Goal: Transaction & Acquisition: Download file/media

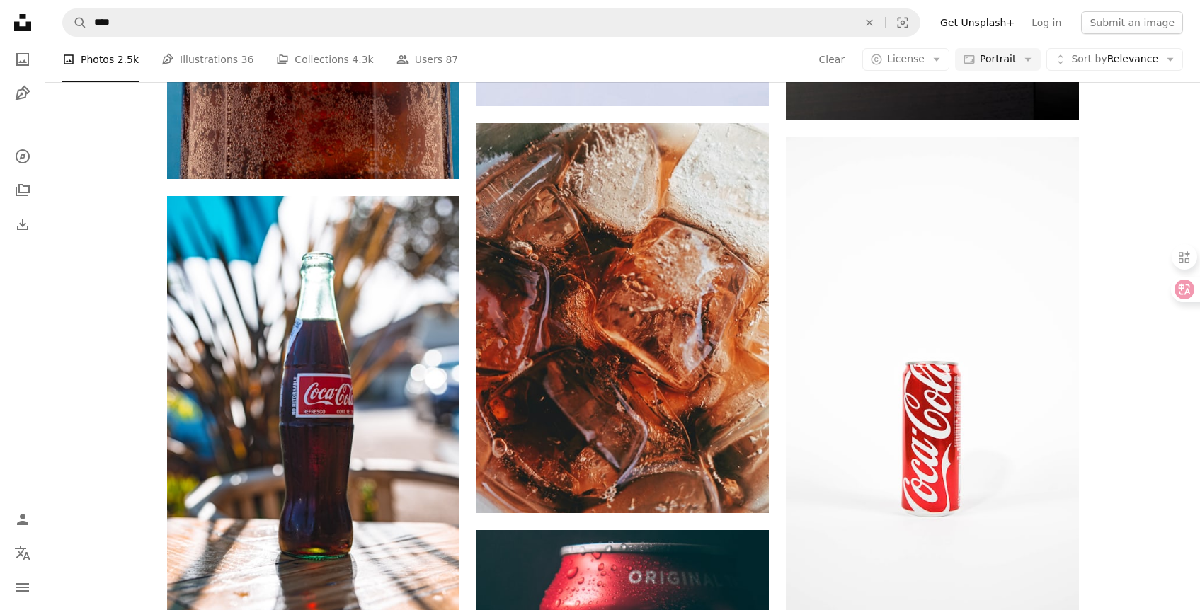
scroll to position [1069, 0]
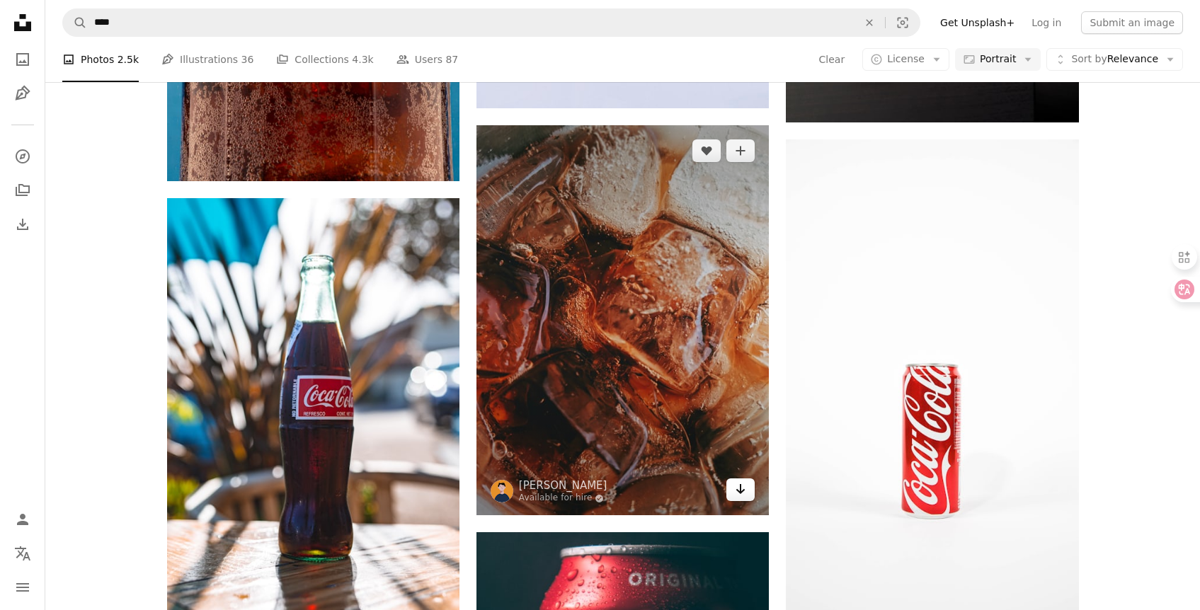
click at [726, 493] on link "Arrow pointing down" at bounding box center [740, 489] width 28 height 23
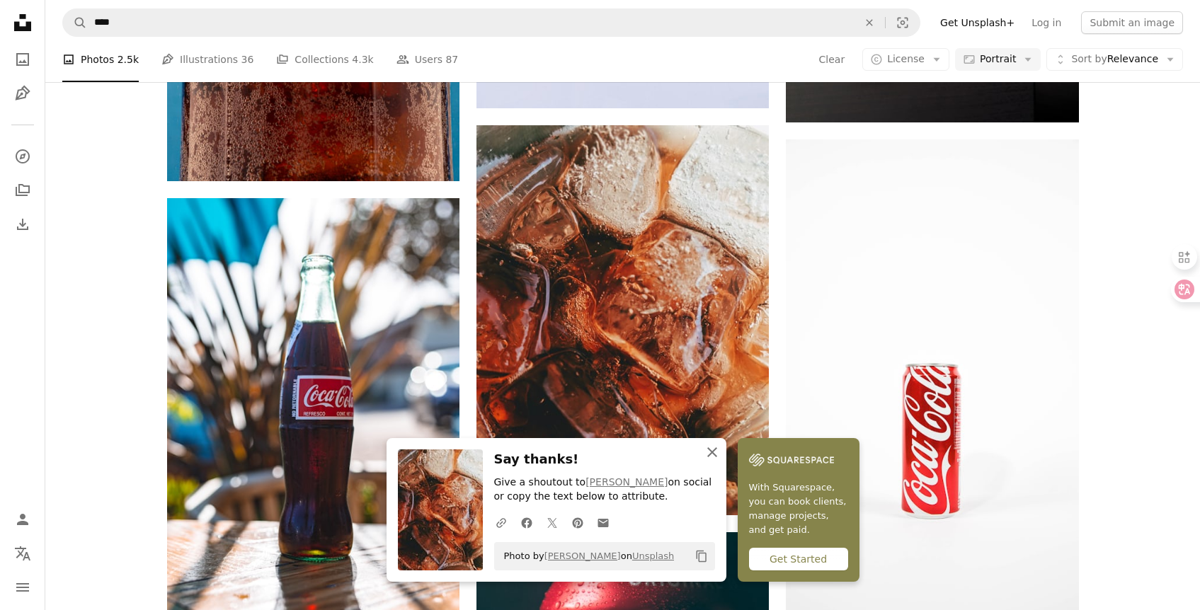
click at [705, 456] on icon "An X shape" at bounding box center [711, 452] width 17 height 17
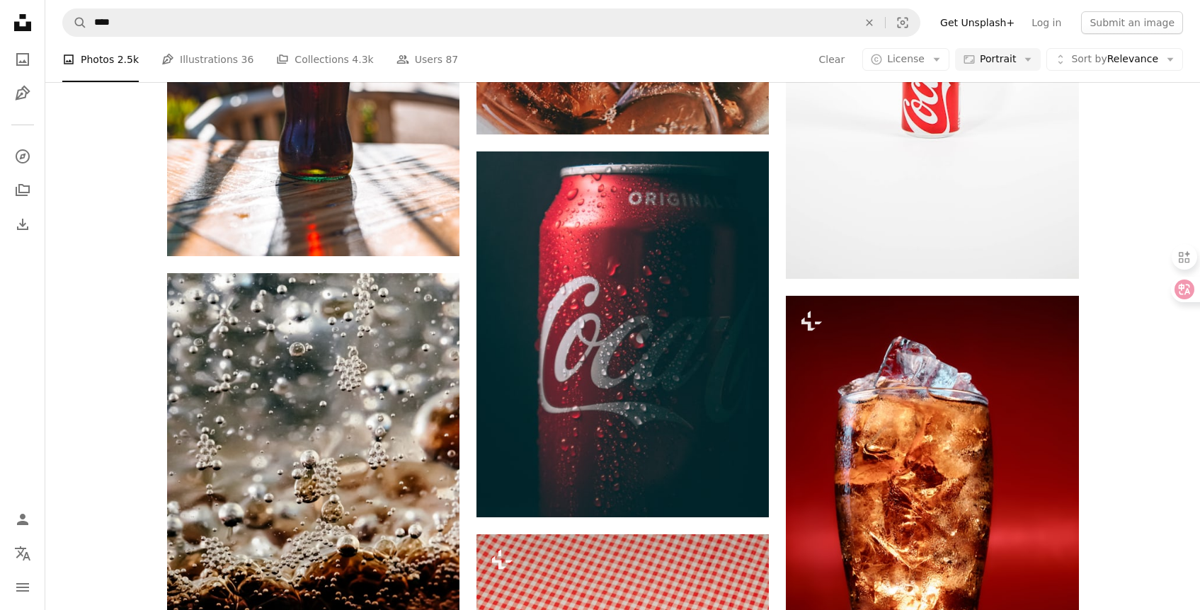
scroll to position [1461, 0]
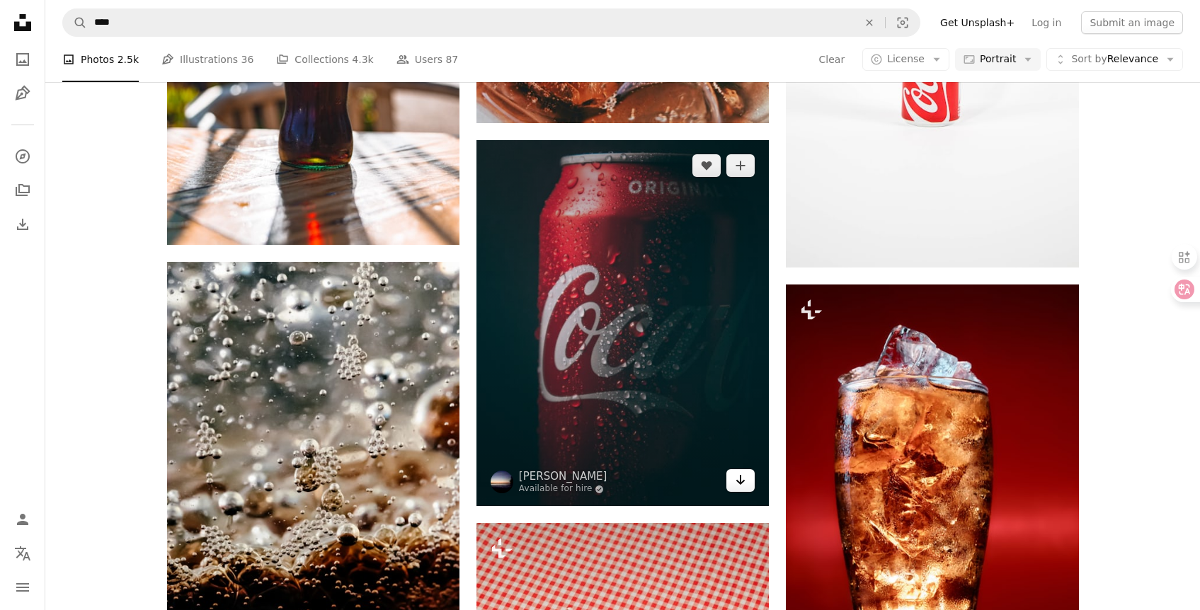
click at [737, 483] on icon "Arrow pointing down" at bounding box center [740, 479] width 11 height 17
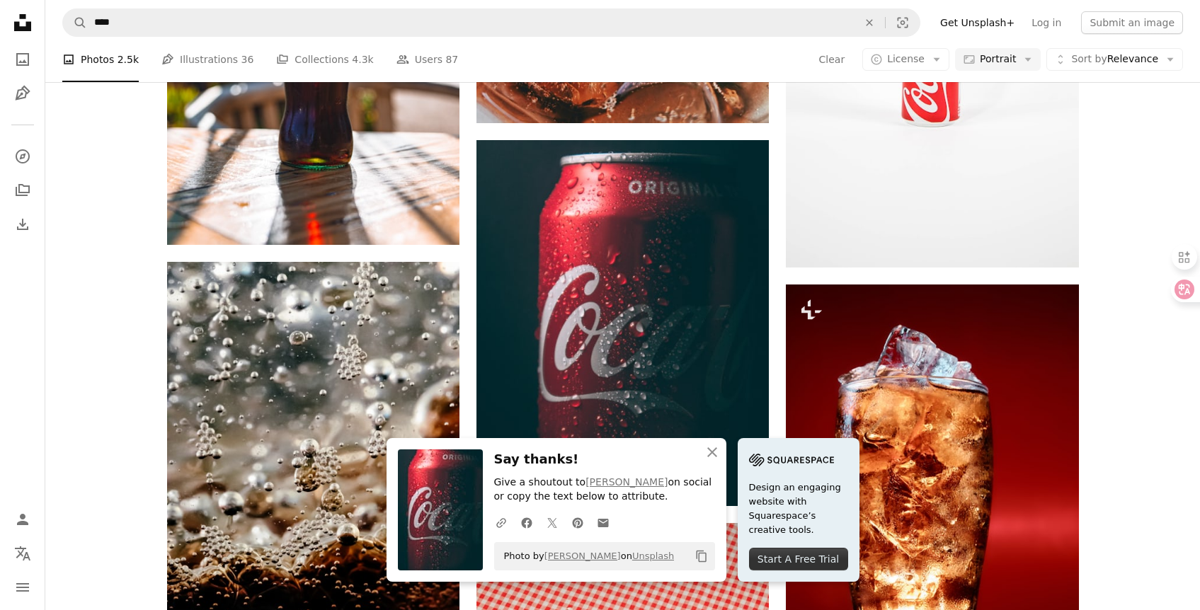
click at [696, 456] on h3 "Say thanks!" at bounding box center [604, 459] width 221 height 21
click at [699, 449] on button "An X shape Close" at bounding box center [712, 452] width 28 height 28
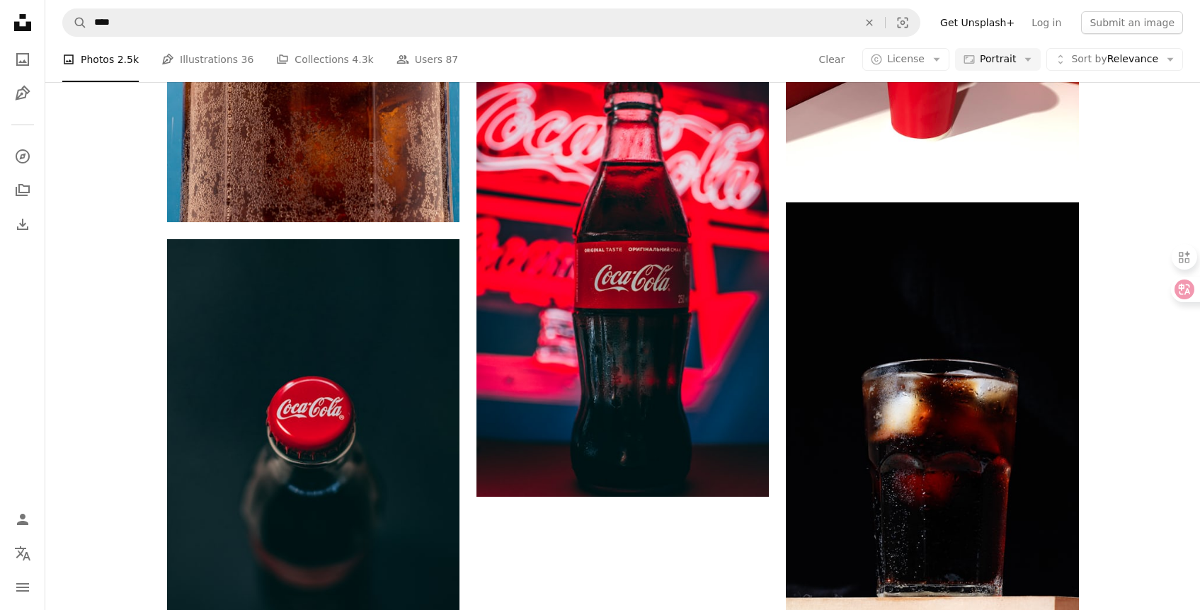
scroll to position [2707, 0]
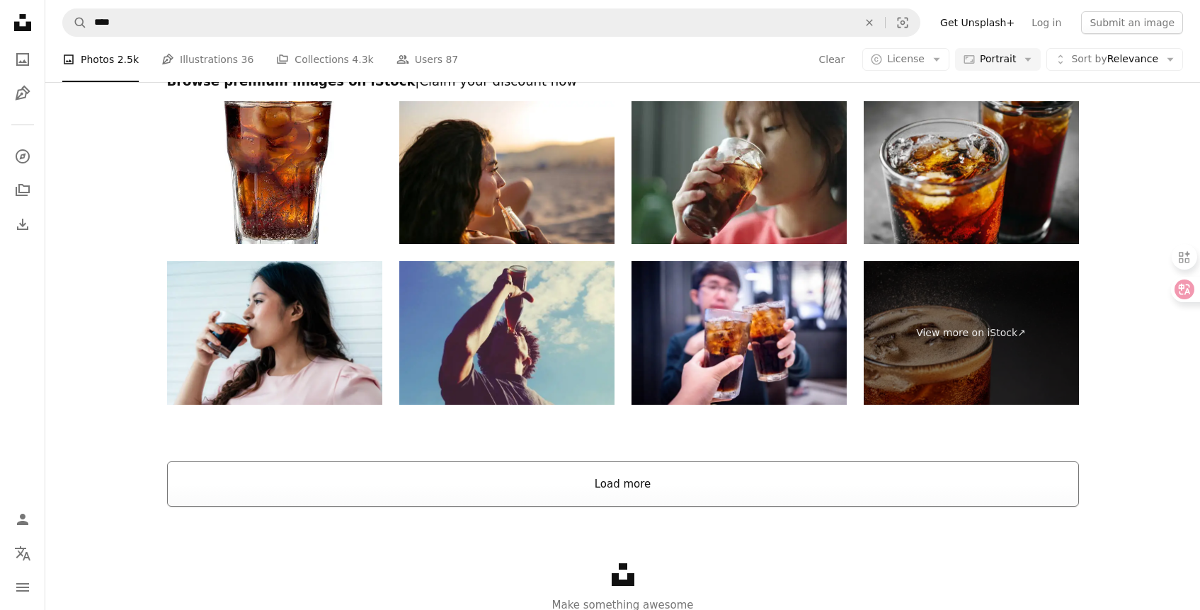
click at [710, 488] on button "Load more" at bounding box center [623, 483] width 912 height 45
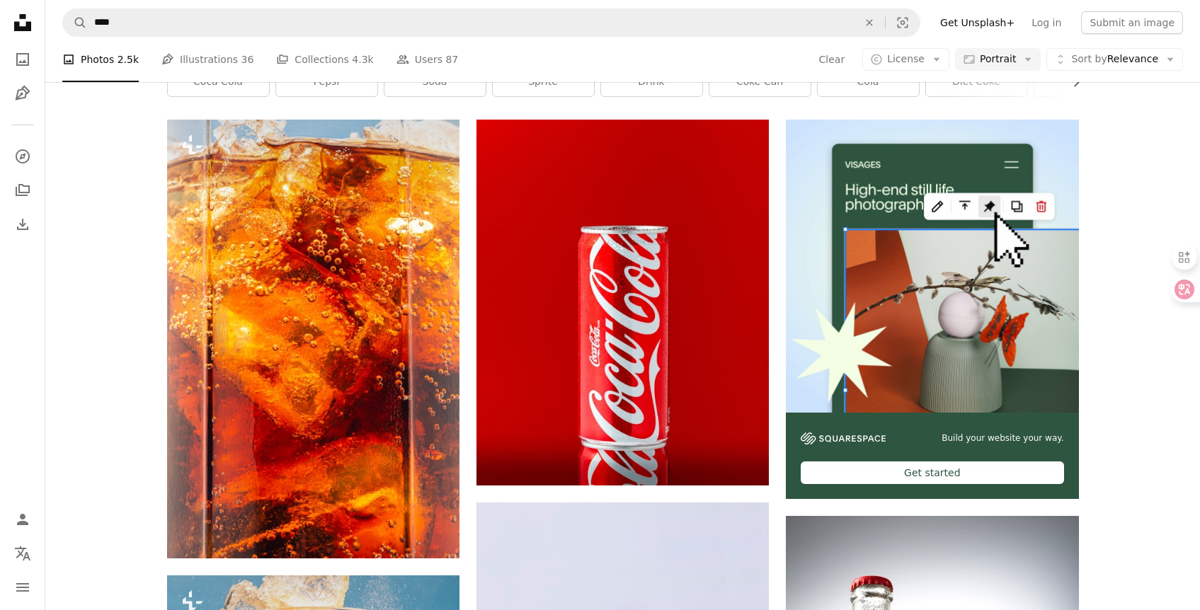
scroll to position [243, 0]
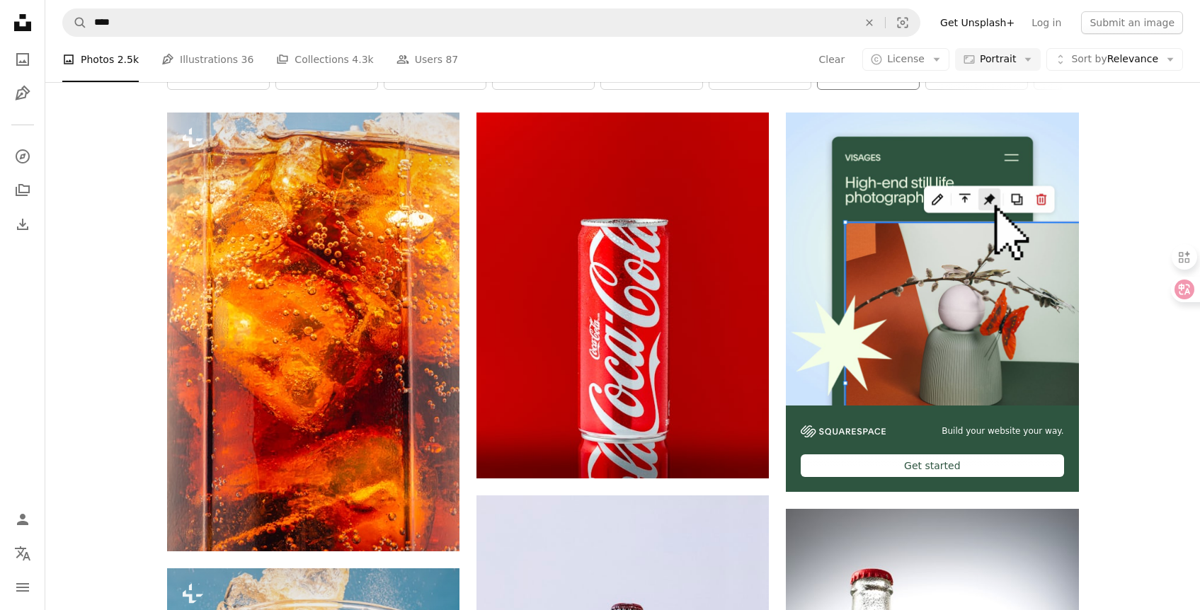
click at [909, 84] on link "cola" at bounding box center [867, 75] width 101 height 28
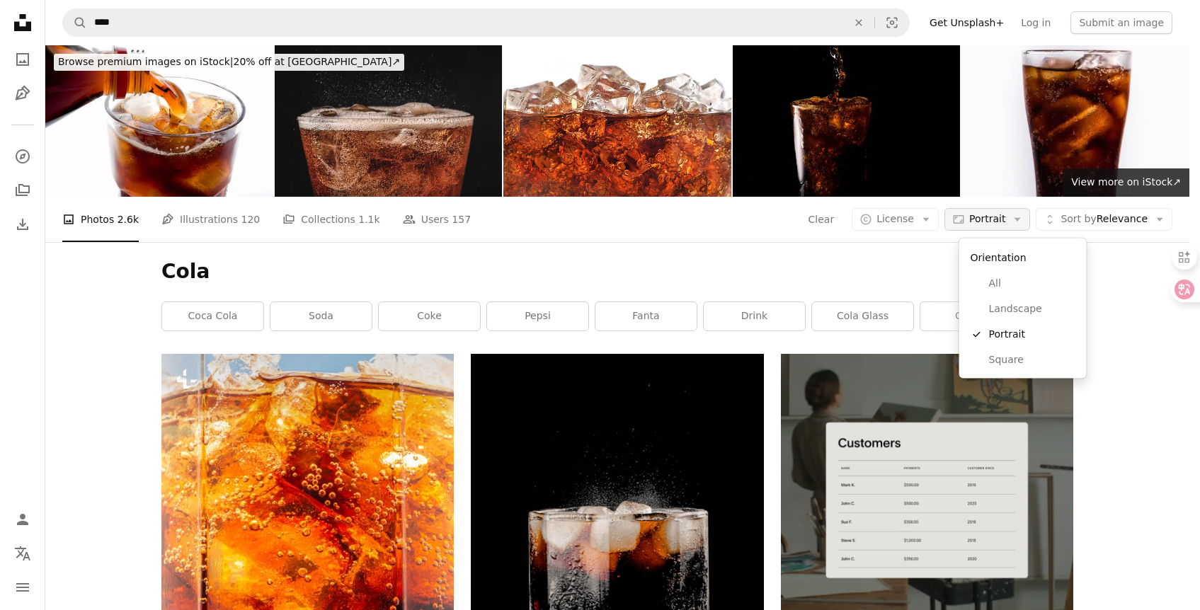
click at [983, 222] on span "Portrait" at bounding box center [987, 219] width 36 height 14
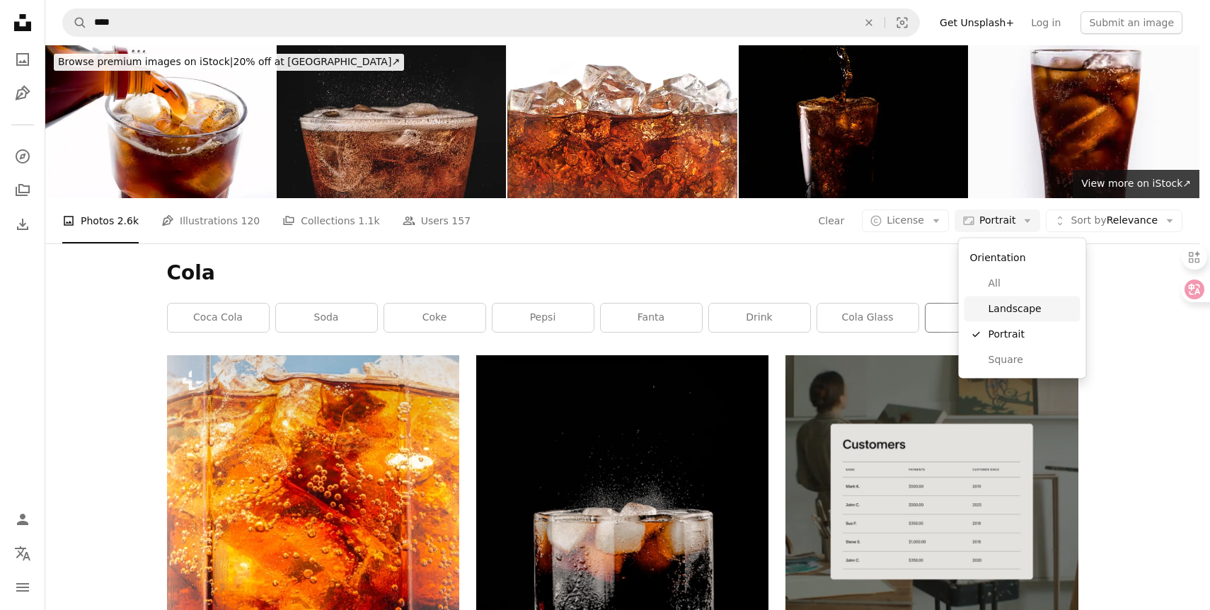
click at [987, 310] on link "Landscape" at bounding box center [1023, 308] width 116 height 25
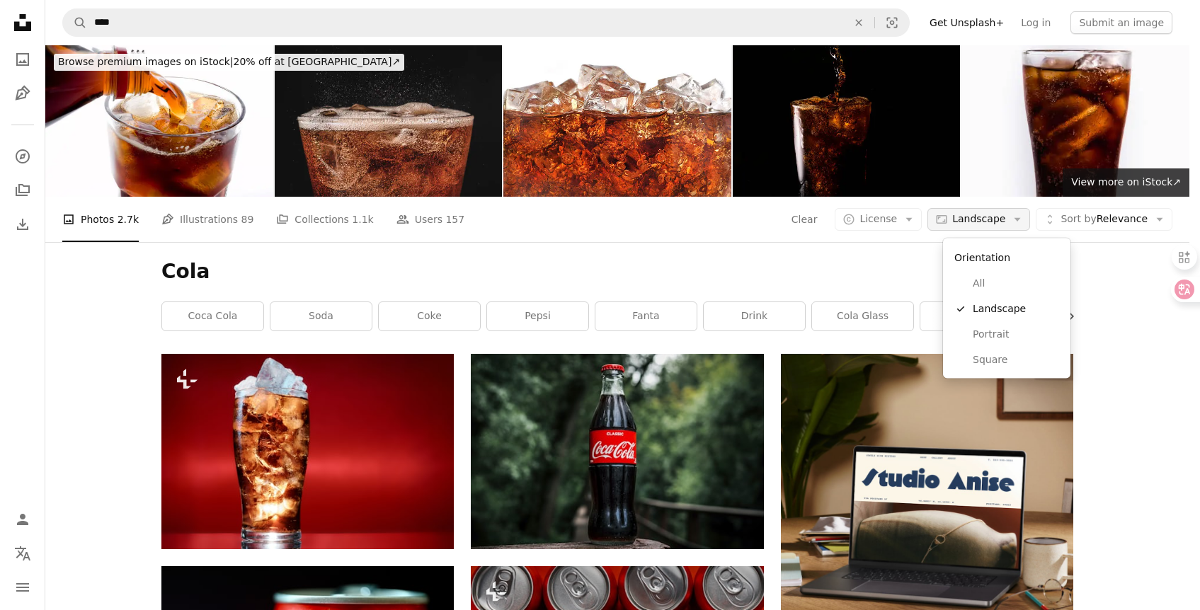
click at [970, 230] on button "Aspect ratio Landscape Arrow down" at bounding box center [978, 219] width 103 height 23
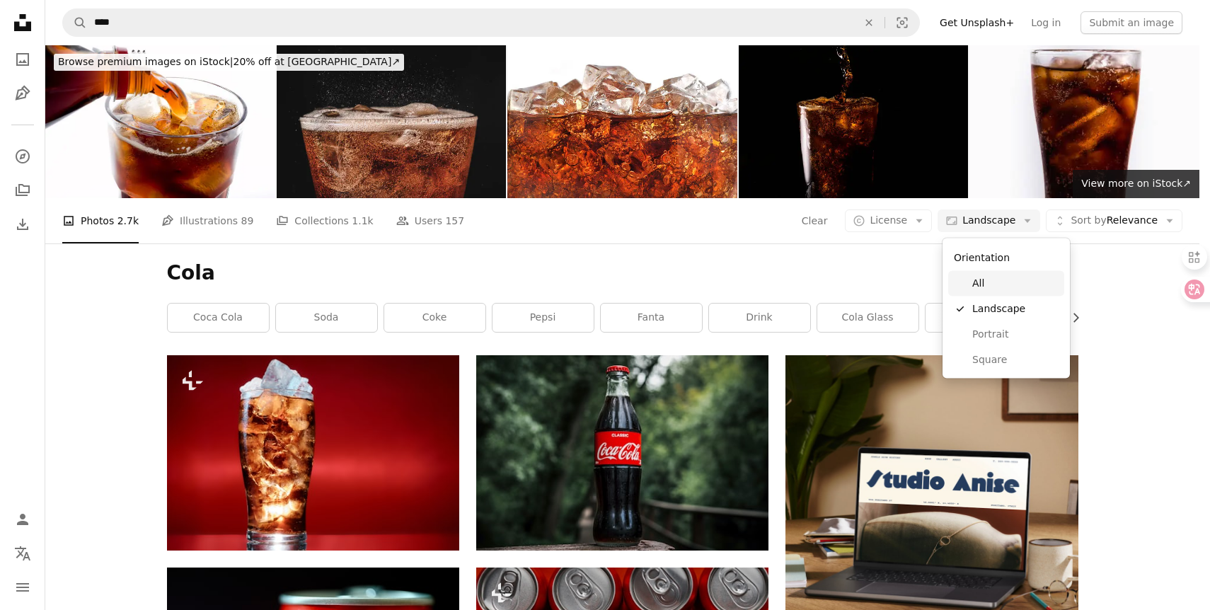
click at [973, 281] on span "All" at bounding box center [1015, 284] width 86 height 14
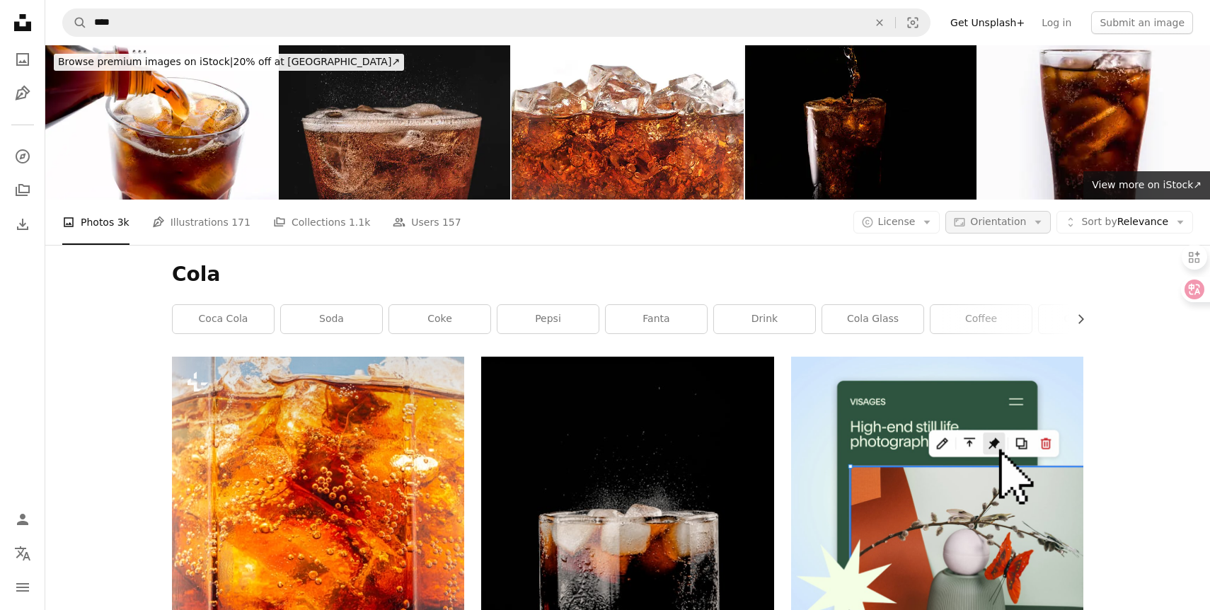
click at [965, 229] on button "Aspect ratio Orientation Arrow down" at bounding box center [998, 222] width 105 height 23
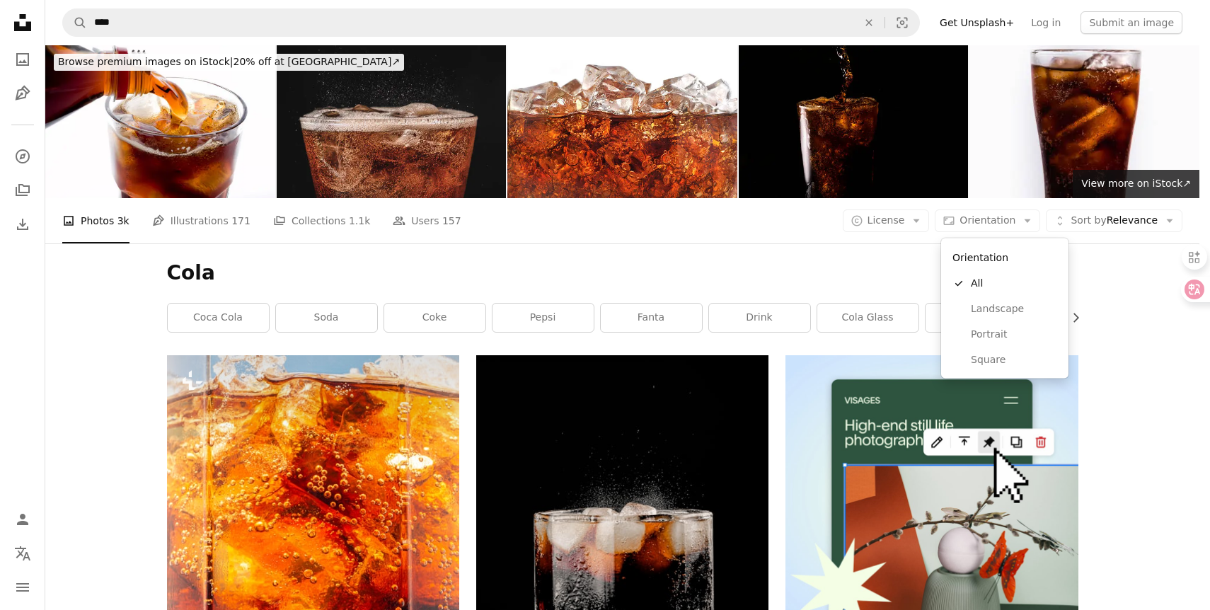
click at [929, 228] on body "Unsplash logo Unsplash Home A photo Pen Tool A compass A stack of folders Downl…" at bounding box center [600, 305] width 1200 height 610
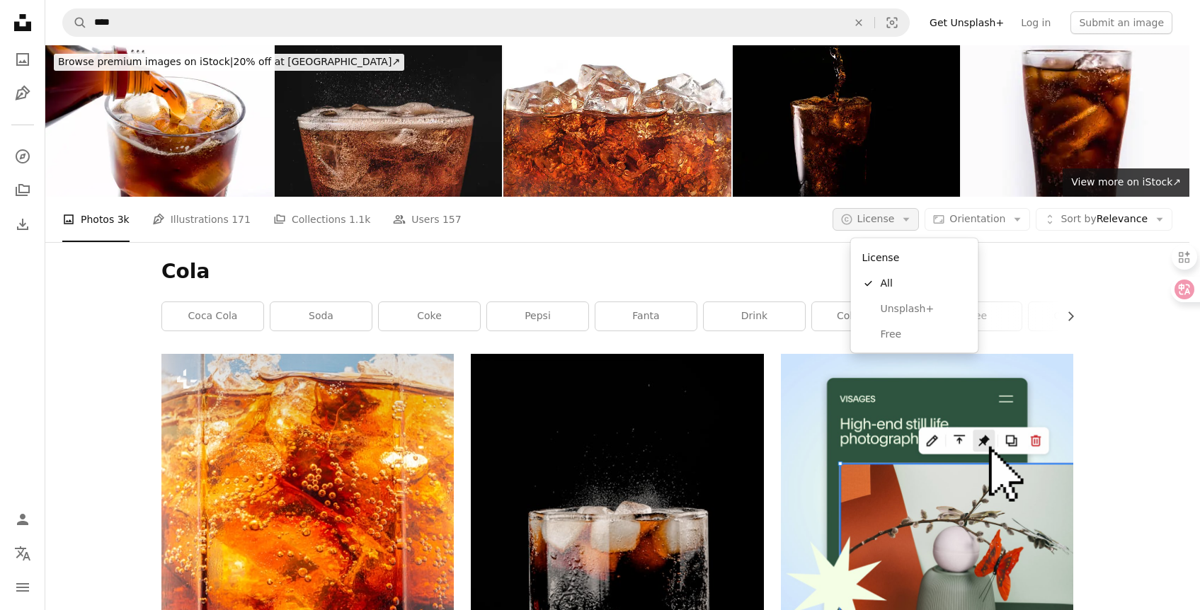
click at [912, 225] on icon "Arrow down" at bounding box center [906, 219] width 13 height 13
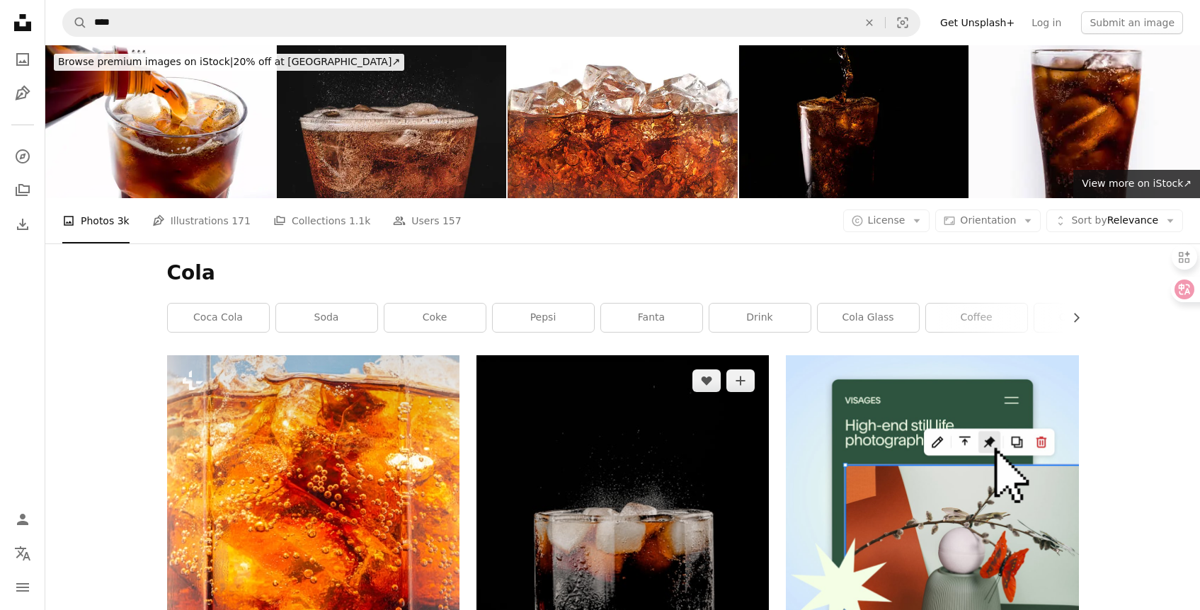
scroll to position [69, 0]
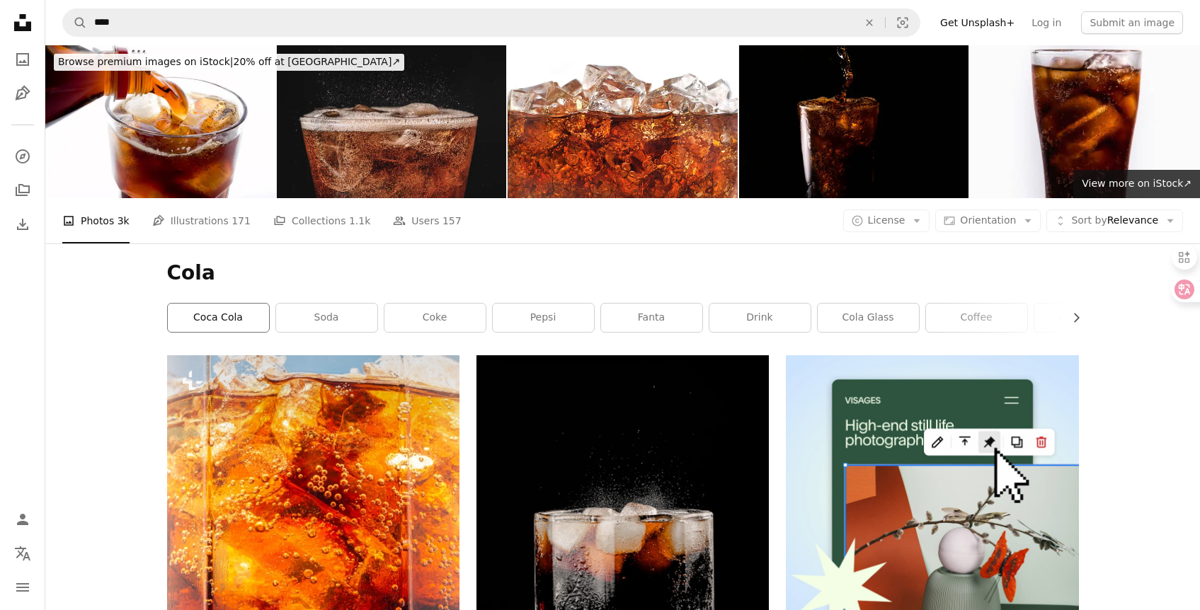
click at [251, 304] on link "coca cola" at bounding box center [218, 318] width 101 height 28
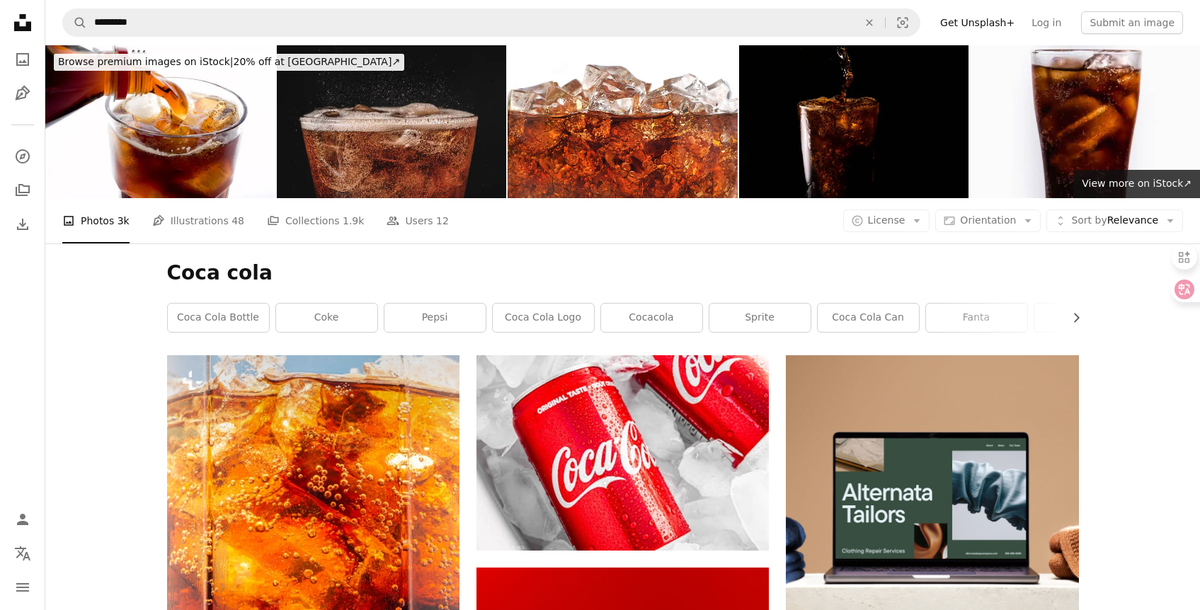
scroll to position [178, 0]
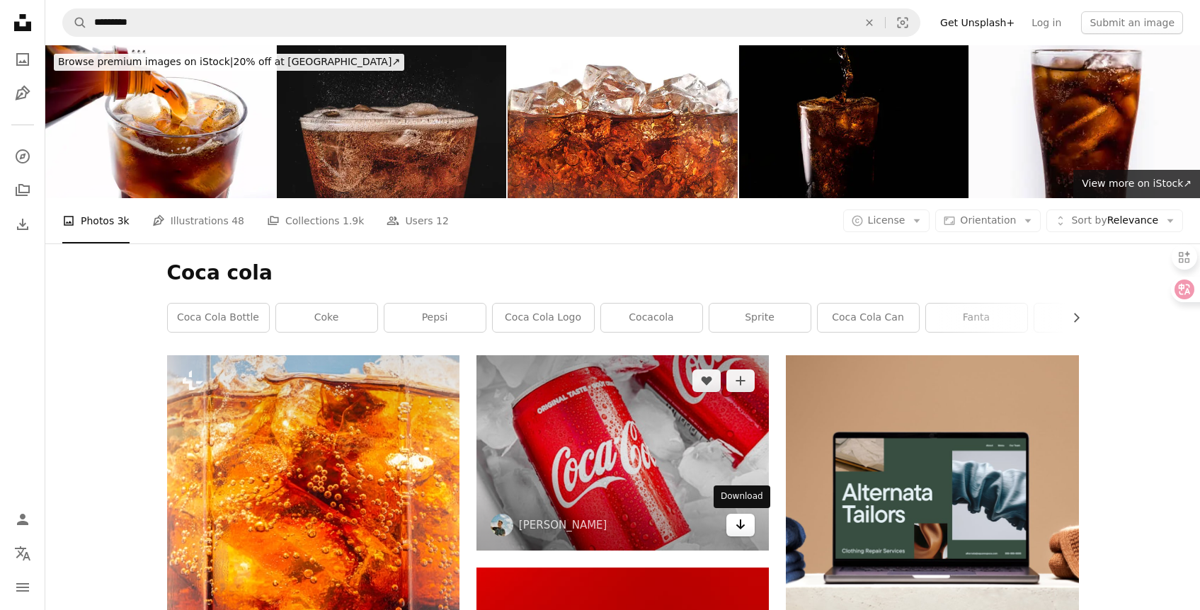
click at [742, 516] on icon "Arrow pointing down" at bounding box center [740, 524] width 11 height 17
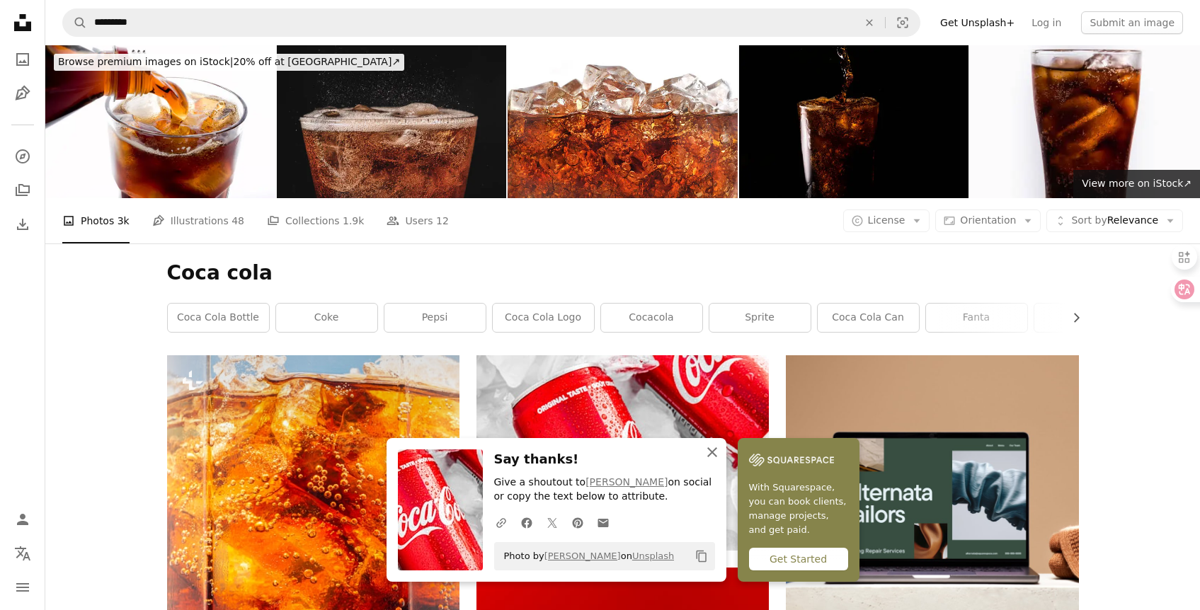
click at [706, 464] on button "An X shape Close" at bounding box center [712, 452] width 28 height 28
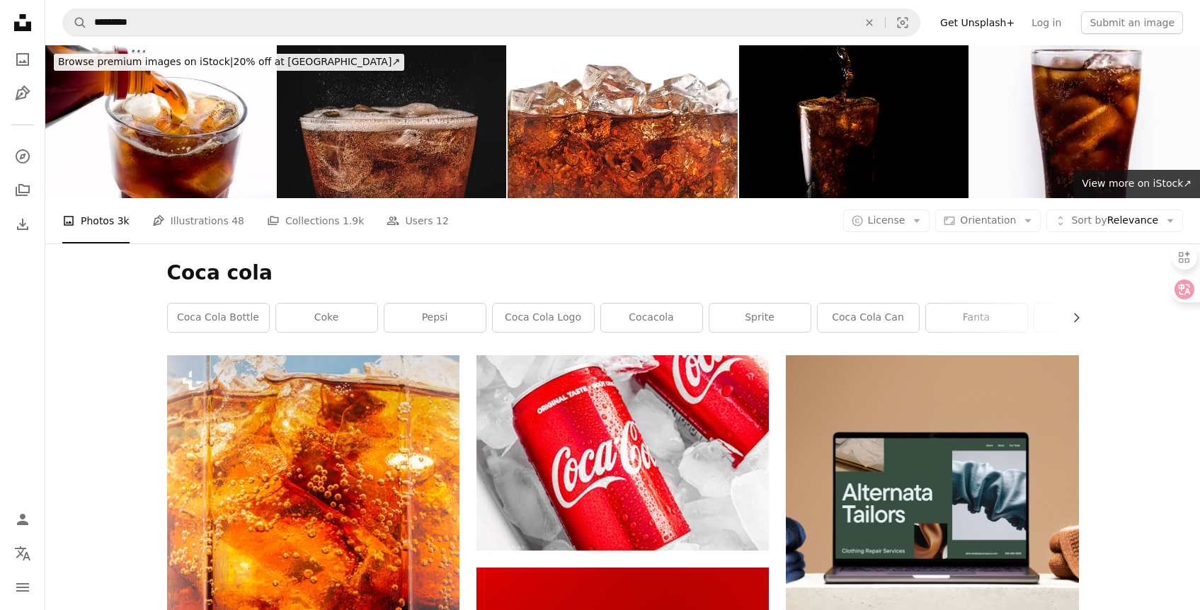
scroll to position [0, 0]
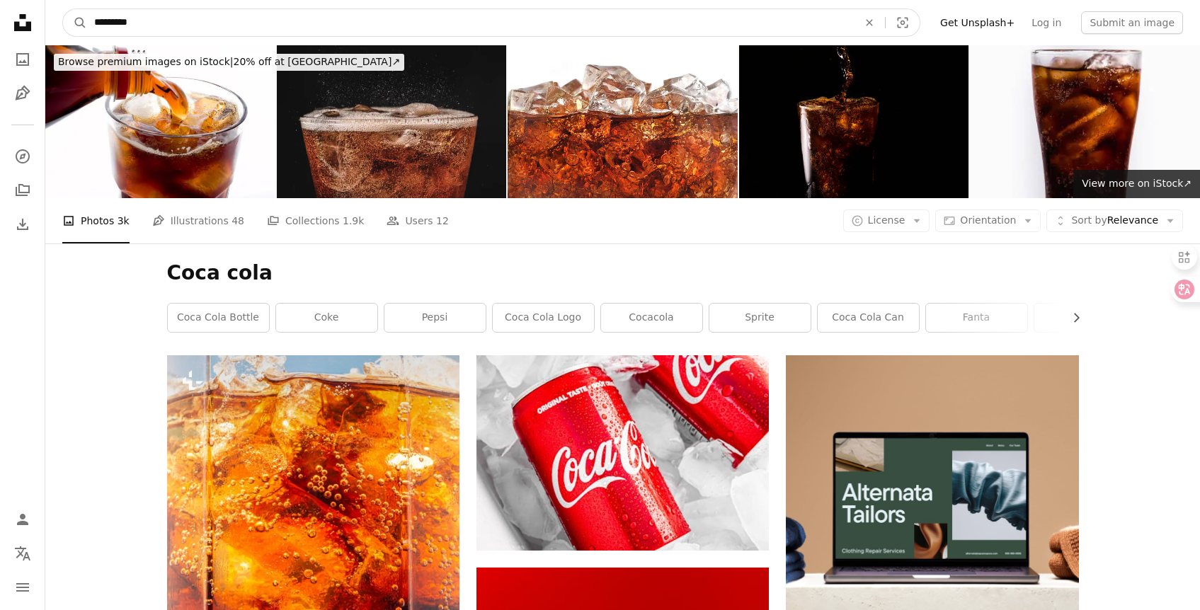
click at [116, 25] on input "*********" at bounding box center [470, 22] width 766 height 27
click at [119, 27] on input "*********" at bounding box center [470, 22] width 766 height 27
type input "****"
click at [63, 9] on button "A magnifying glass" at bounding box center [75, 22] width 24 height 27
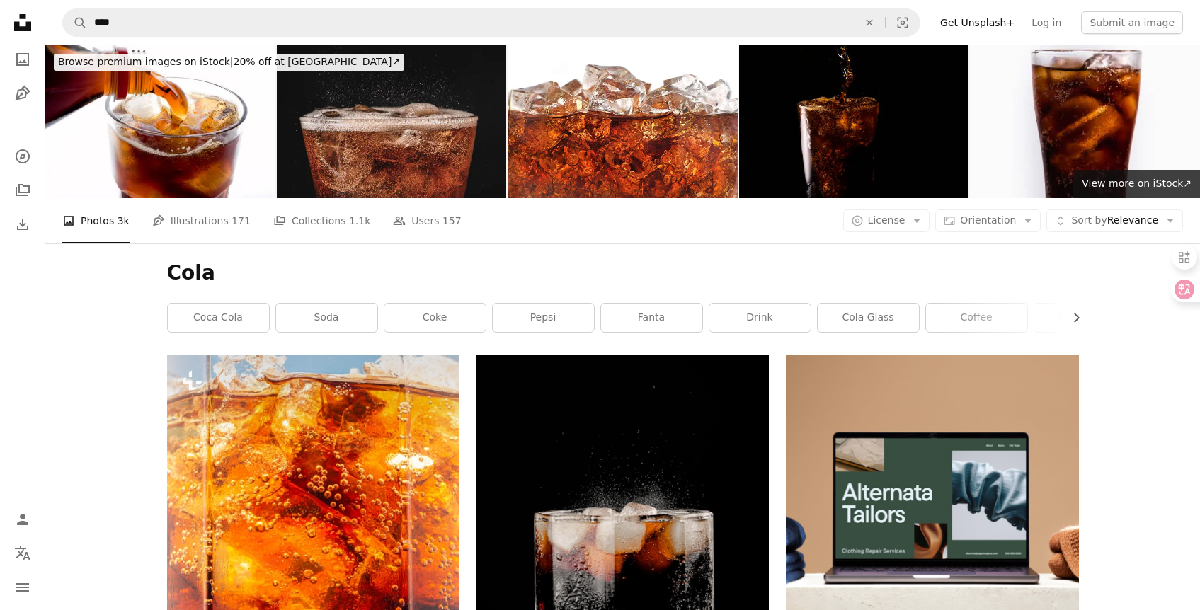
click at [394, 338] on div "Cola Chevron right coca cola soda coke pepsi fanta drink cola glass coffee cola…" at bounding box center [623, 299] width 946 height 112
click at [410, 326] on link "coke" at bounding box center [434, 318] width 101 height 28
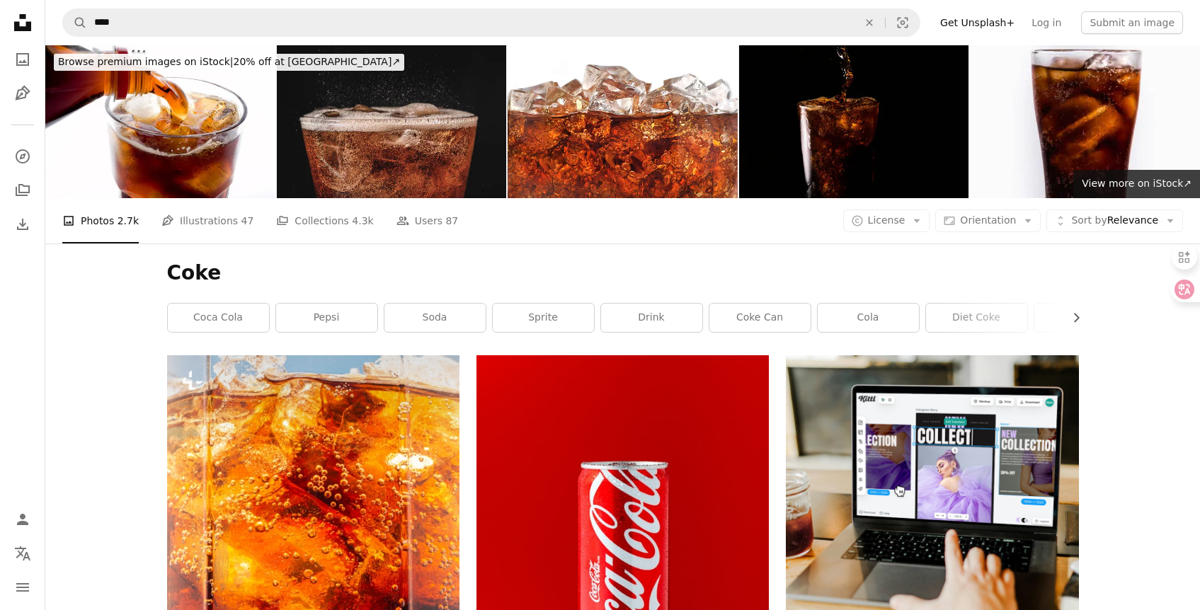
scroll to position [2168, 0]
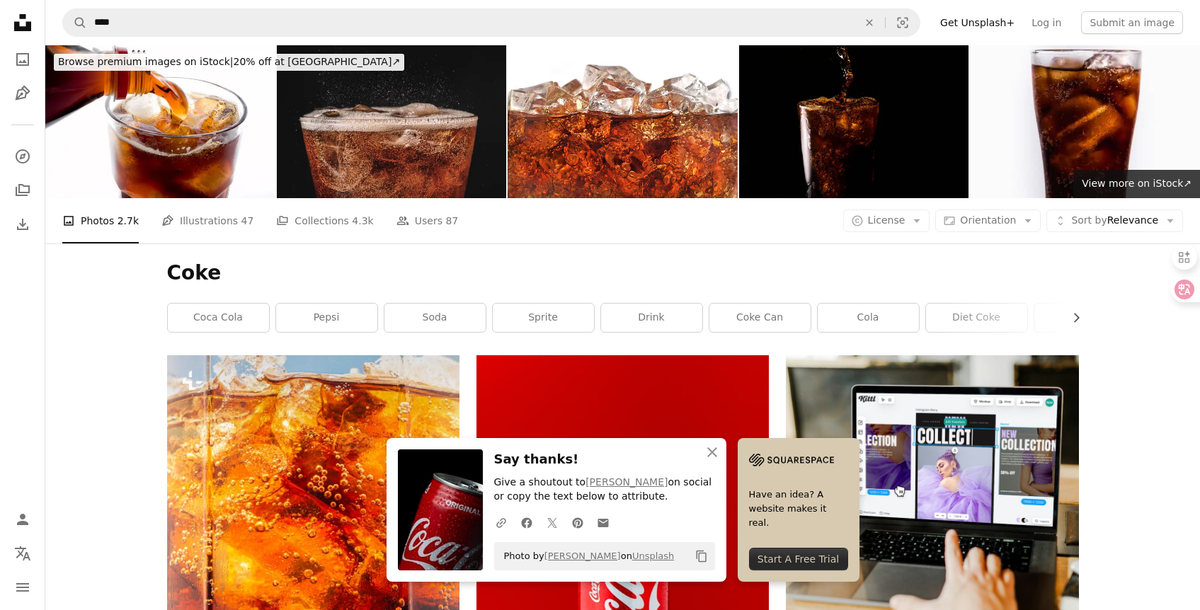
scroll to position [2728, 0]
